Goal: Transaction & Acquisition: Download file/media

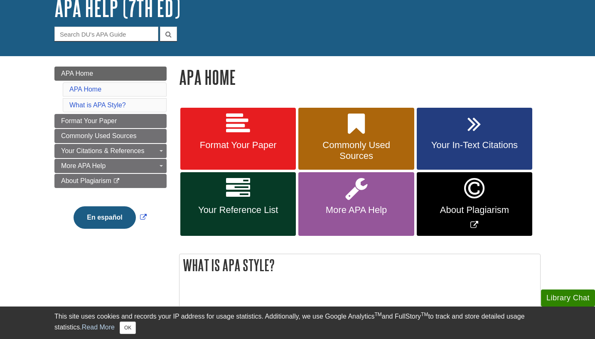
scroll to position [58, 0]
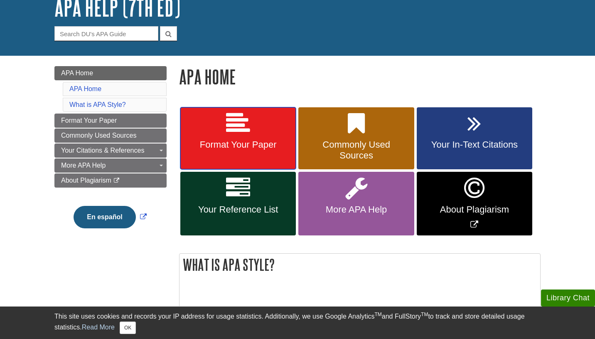
click at [252, 131] on link "Format Your Paper" at bounding box center [238, 138] width 116 height 62
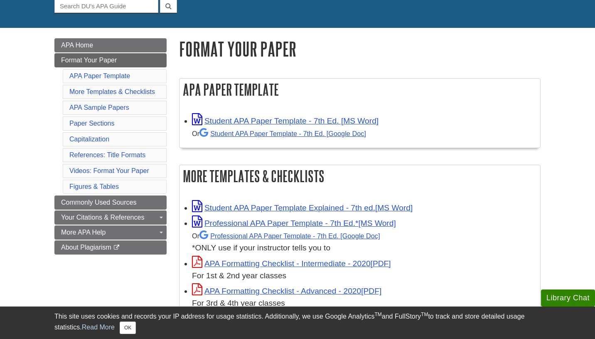
scroll to position [87, 0]
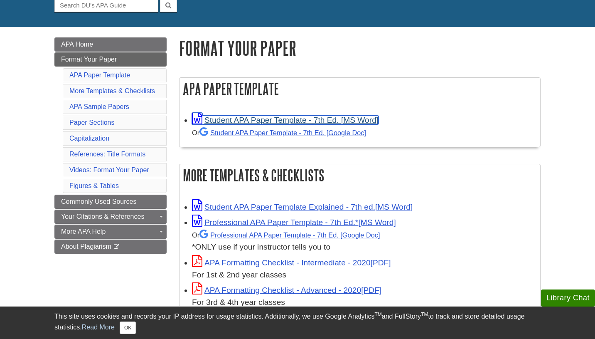
click at [279, 119] on link "Student APA Paper Template - 7th Ed. [MS Word]" at bounding box center [285, 120] width 187 height 9
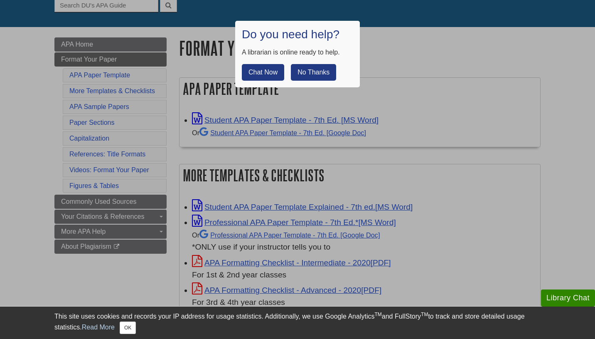
click at [307, 79] on button "No Thanks" at bounding box center [313, 72] width 45 height 17
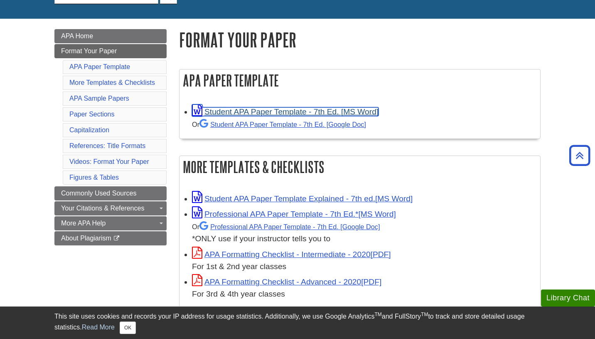
scroll to position [96, 0]
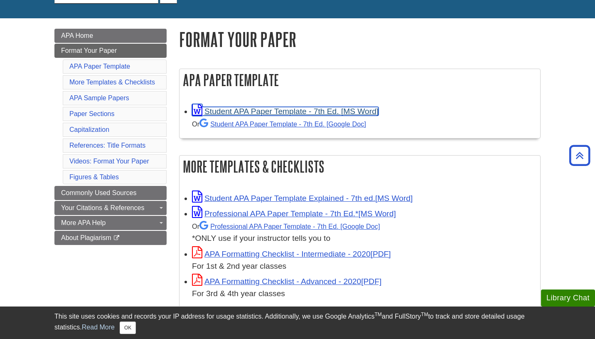
click at [321, 111] on link "Student APA Paper Template - 7th Ed. [MS Word]" at bounding box center [285, 111] width 187 height 9
